Goal: Check status: Check status

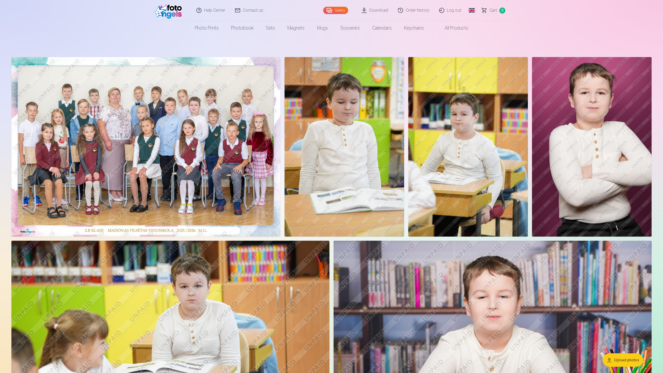
click at [413, 10] on link "Order history" at bounding box center [413, 10] width 41 height 21
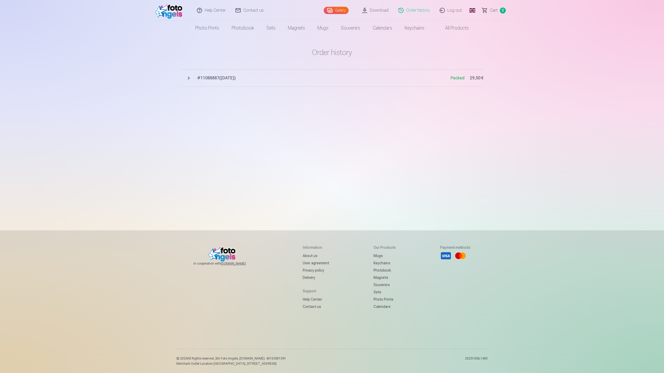
click at [189, 80] on button "# 11088887 ( [DATE] ) Packed 29,50 €" at bounding box center [332, 78] width 303 height 17
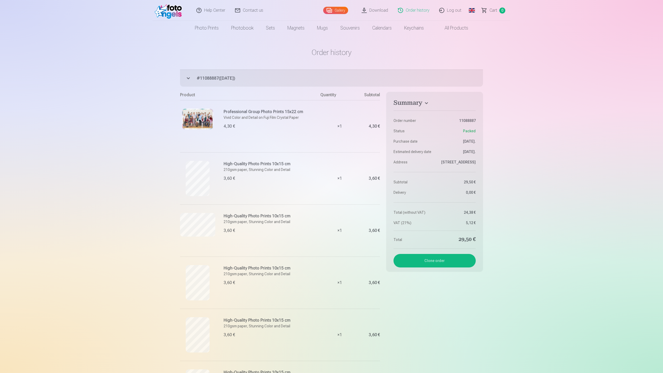
click at [469, 11] on link "Global" at bounding box center [472, 10] width 10 height 21
click at [451, 26] on link "Latvian (lv)" at bounding box center [444, 27] width 61 height 10
